Goal: Transaction & Acquisition: Subscribe to service/newsletter

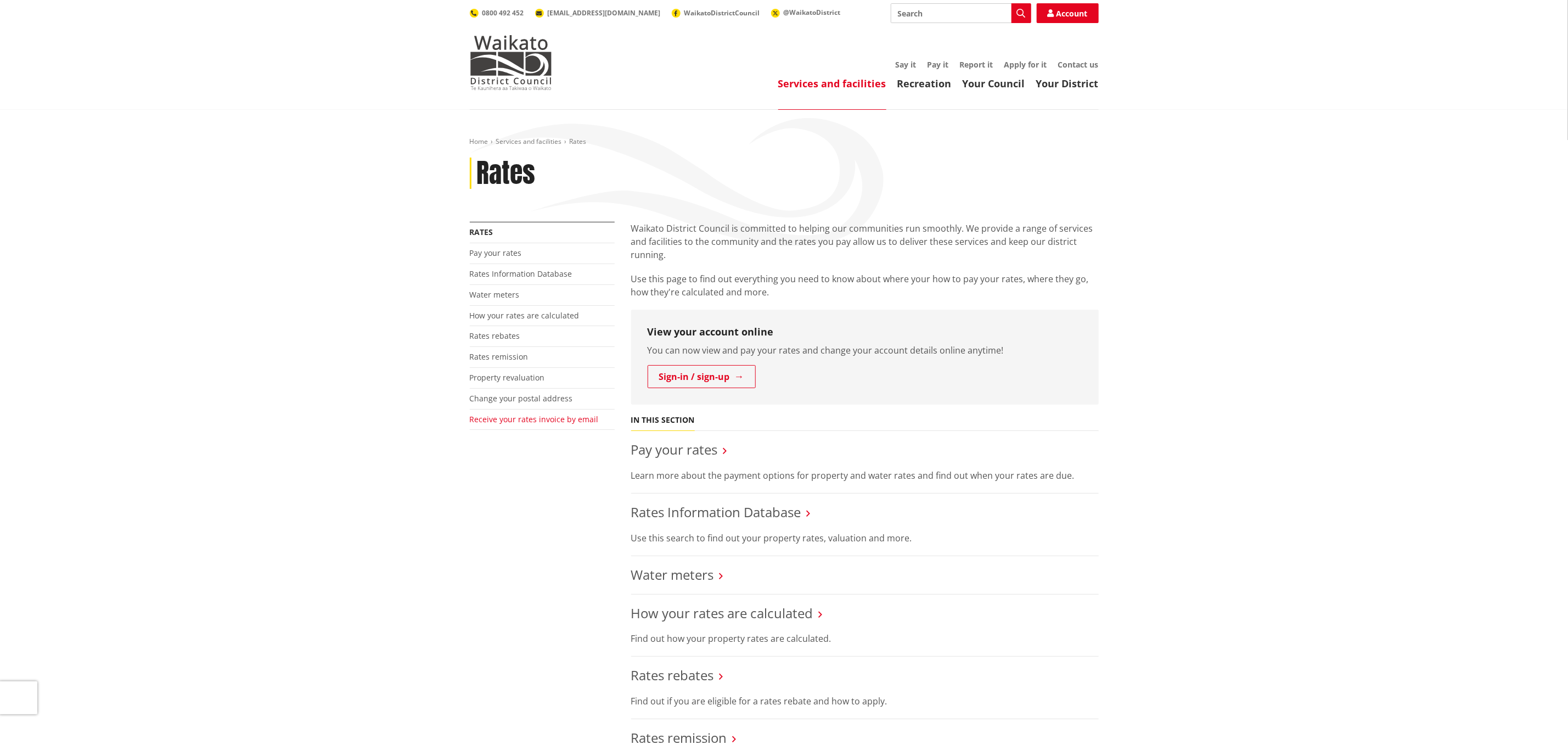
click at [516, 421] on link "Receive your rates invoice by email" at bounding box center [534, 419] width 129 height 10
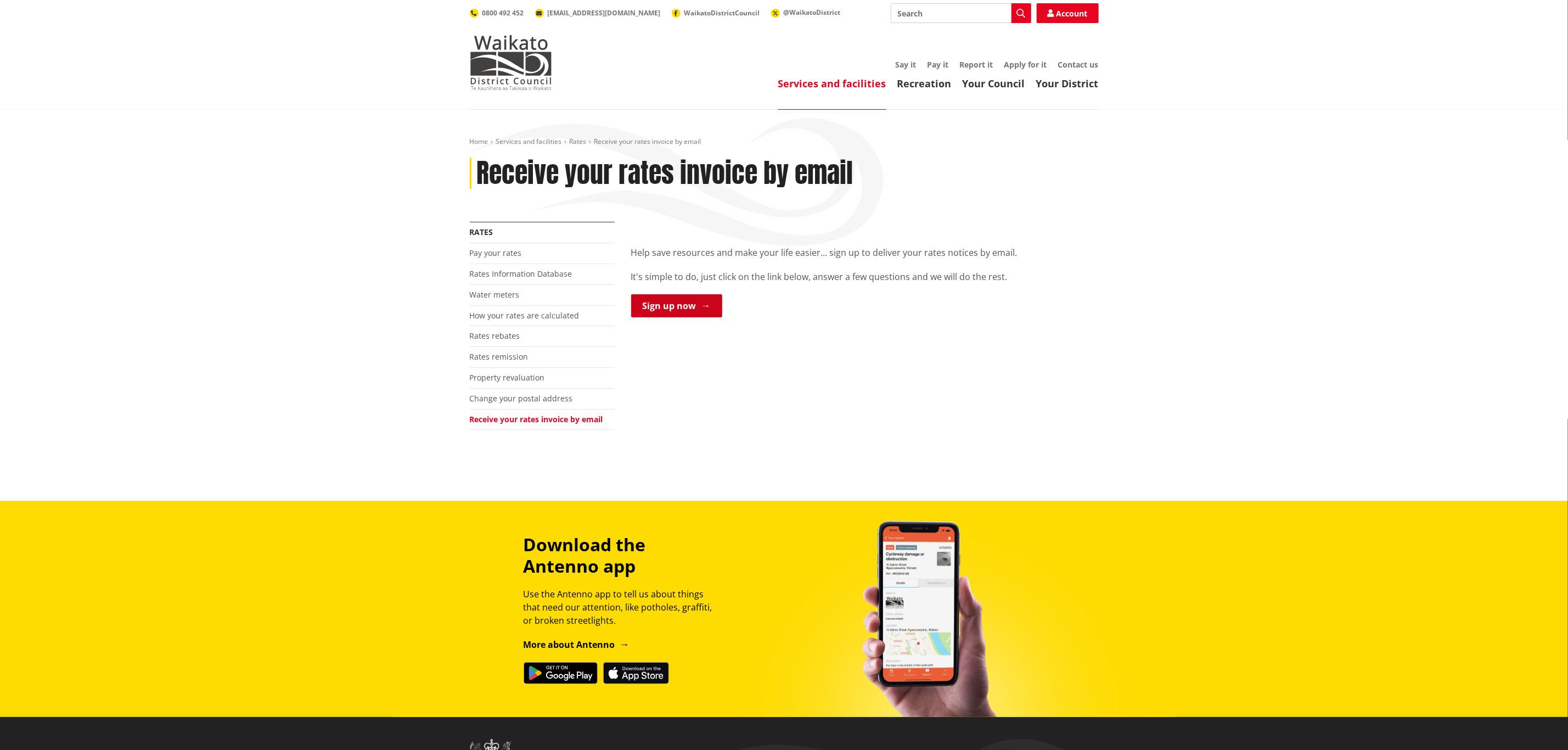
click at [677, 300] on link "Sign up now" at bounding box center [677, 306] width 91 height 23
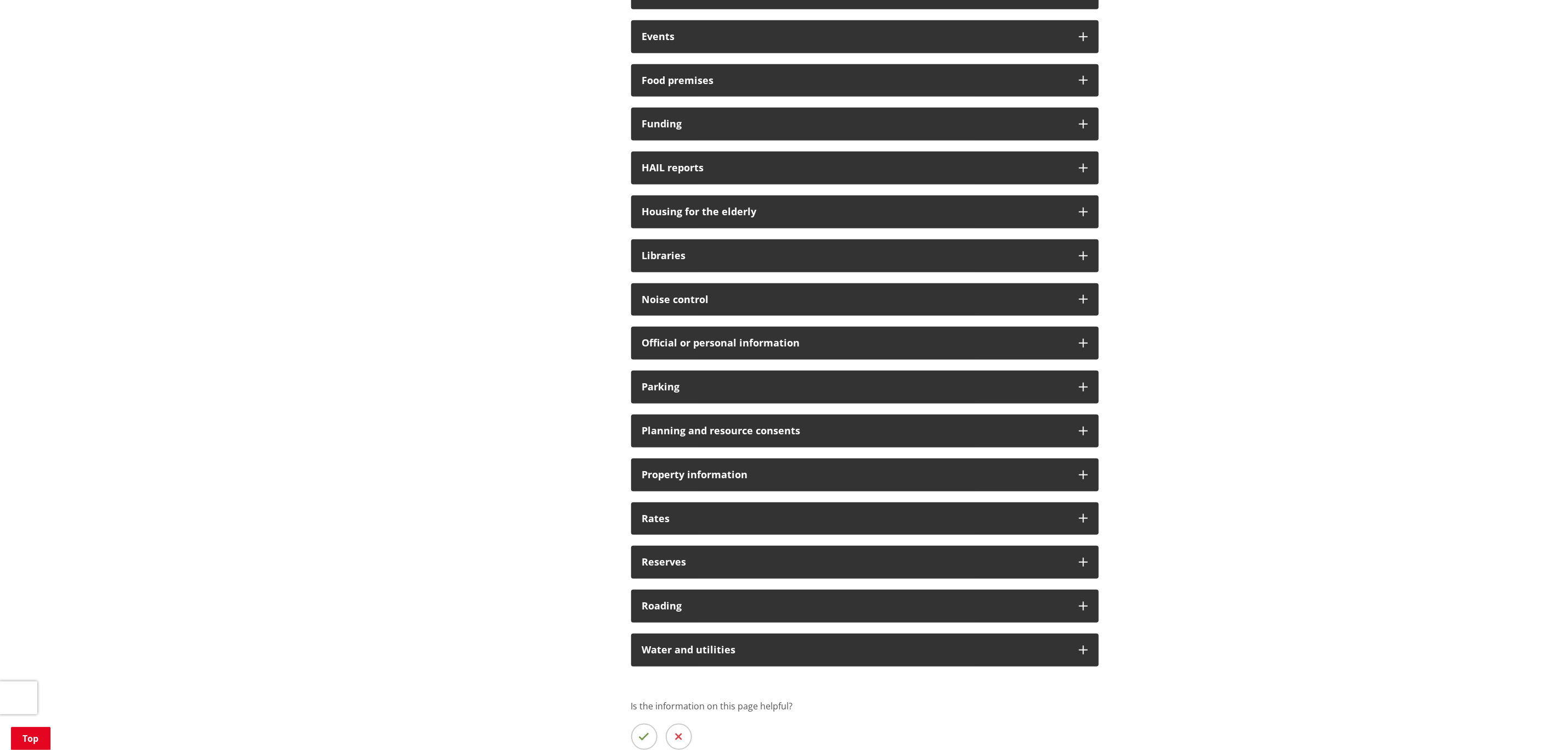
scroll to position [494, 0]
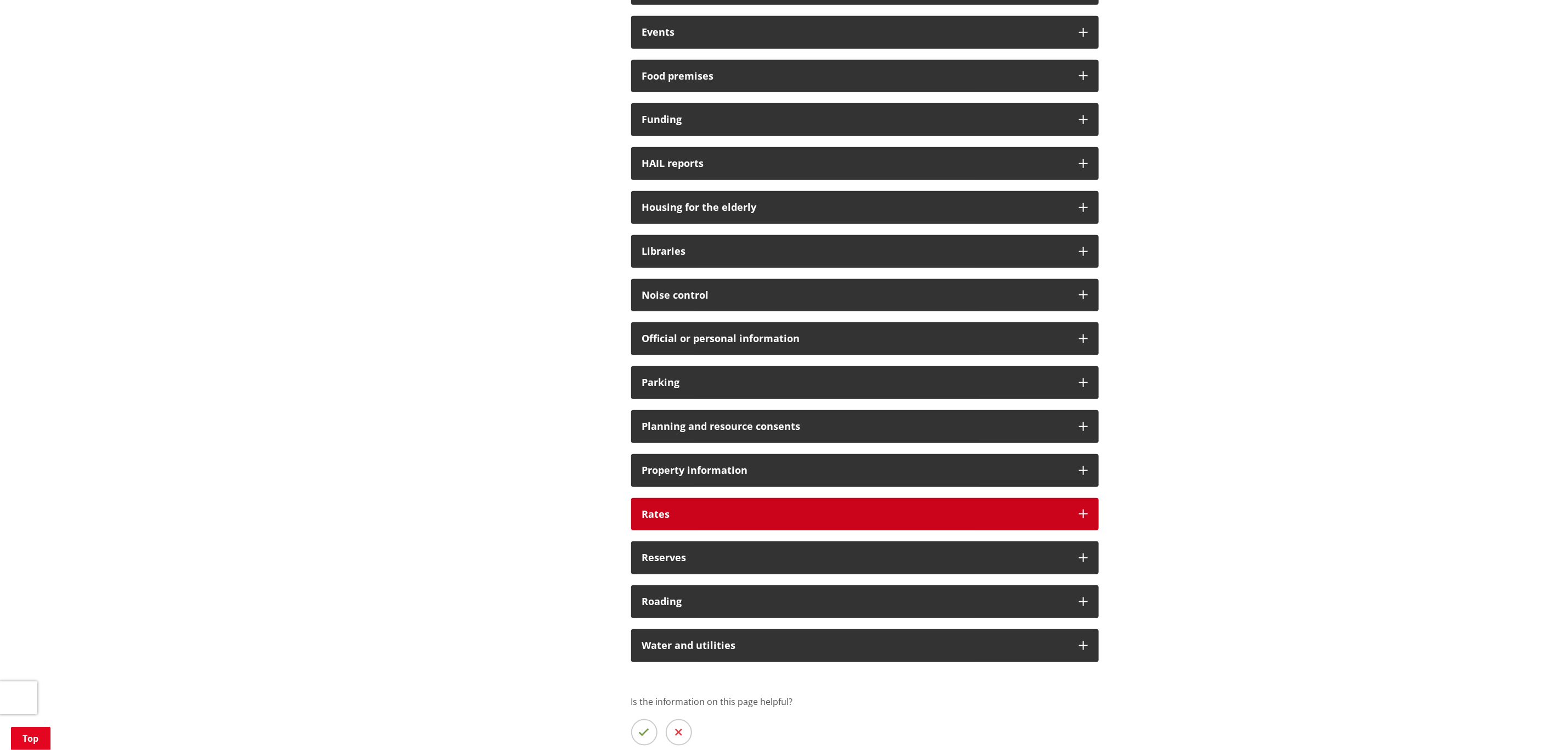
click at [1071, 516] on div "Rates" at bounding box center [865, 514] width 467 height 33
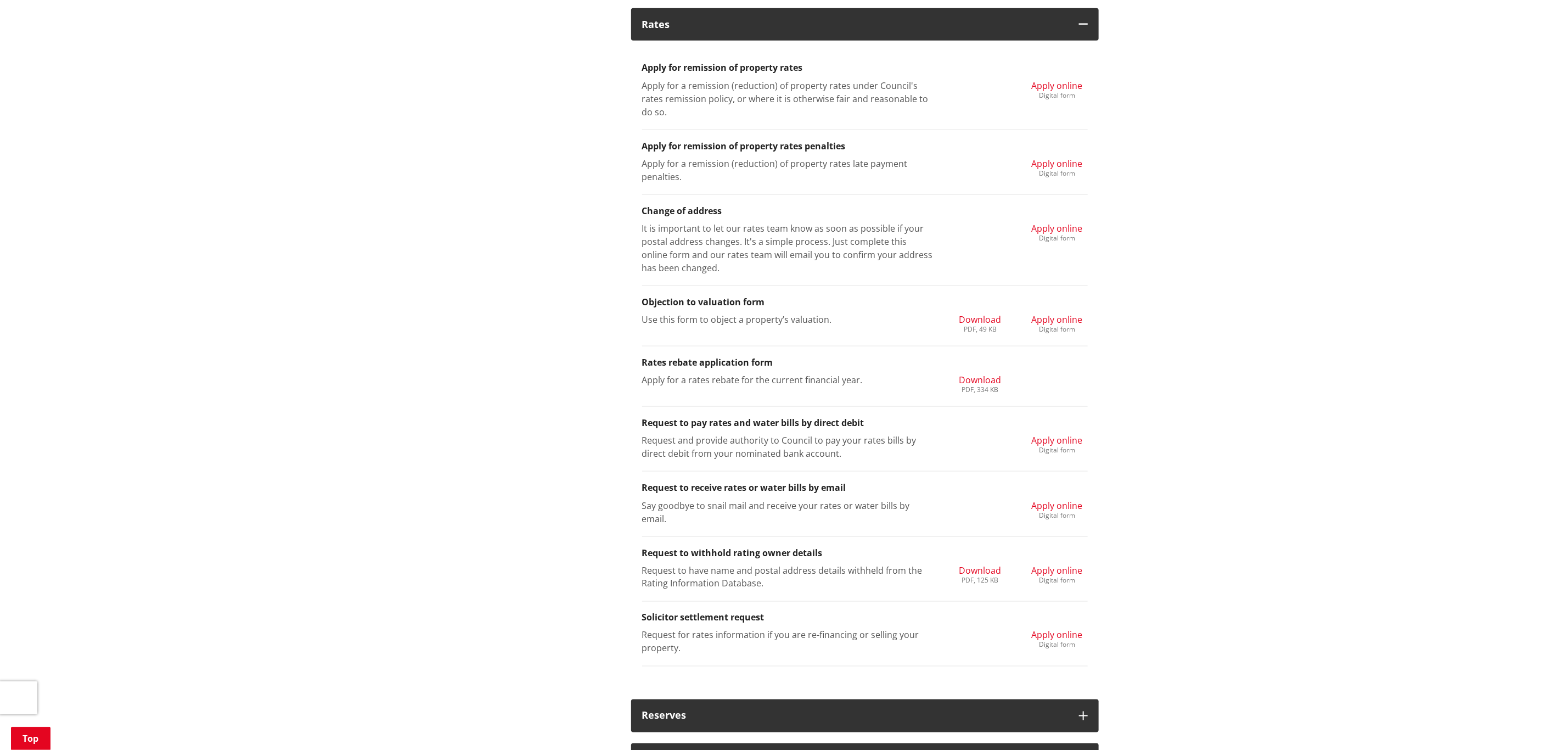
scroll to position [988, 0]
